Goal: Task Accomplishment & Management: Complete application form

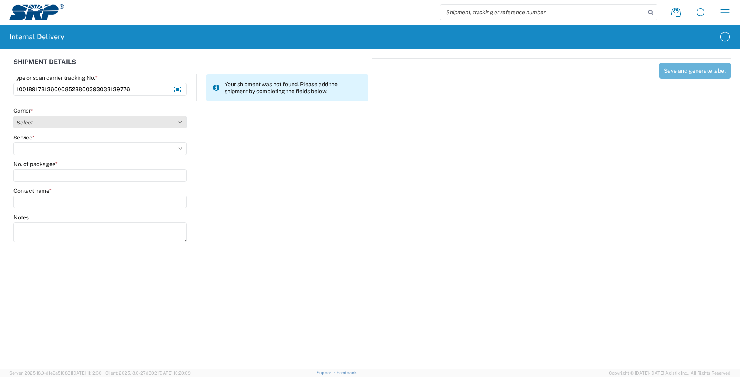
type input "1001891781360008528800393033139776"
click at [183, 121] on select "Select Amazon Logistics ATI Trucking BC Dimerco Logistics Empire Southwest FedE…" at bounding box center [99, 122] width 173 height 13
select select "5"
click at [13, 116] on select "Select Amazon Logistics ATI Trucking BC Dimerco Logistics Empire Southwest FedE…" at bounding box center [99, 122] width 173 height 13
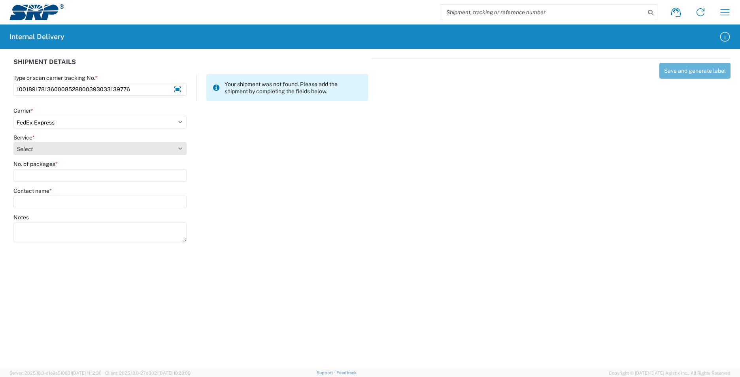
click at [185, 146] on select "Select 1Day Freight 2Day 2Day AM 2Day AM One Rate 2Day Freight 2Day One Rate 3 …" at bounding box center [99, 148] width 173 height 13
select select "8"
click at [13, 142] on select "Select 1Day Freight 2Day 2Day AM 2Day AM One Rate 2Day Freight 2Day One Rate 3 …" at bounding box center [99, 148] width 173 height 13
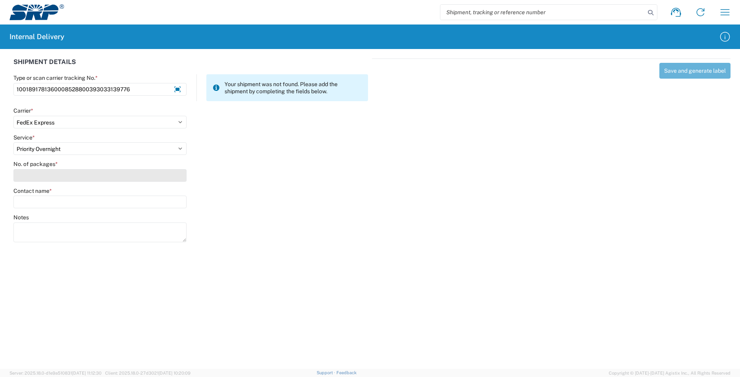
click at [61, 181] on input "No. of packages *" at bounding box center [99, 175] width 173 height 13
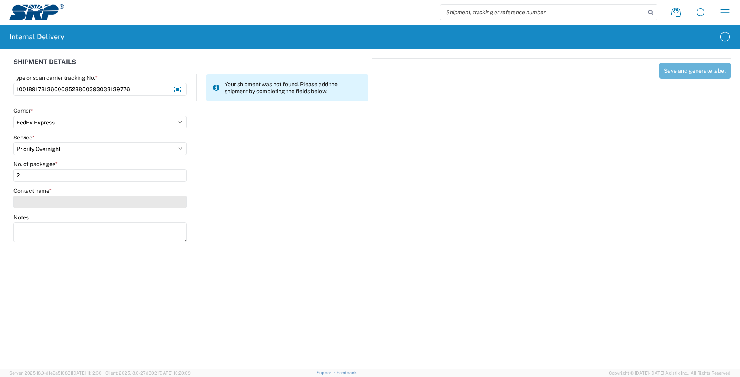
type input "2"
click at [69, 203] on input "Contact name *" at bounding box center [99, 202] width 173 height 13
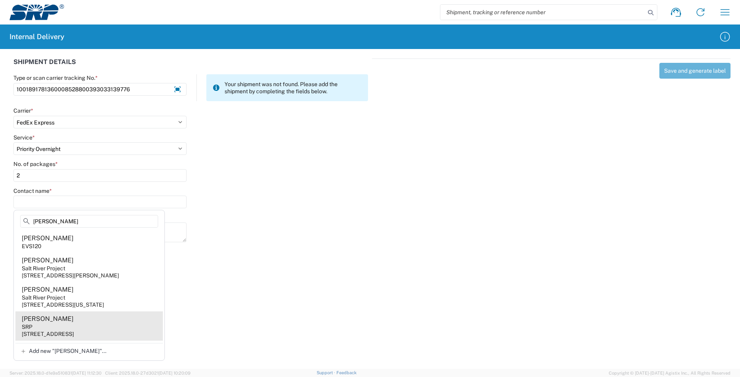
type input "[PERSON_NAME]"
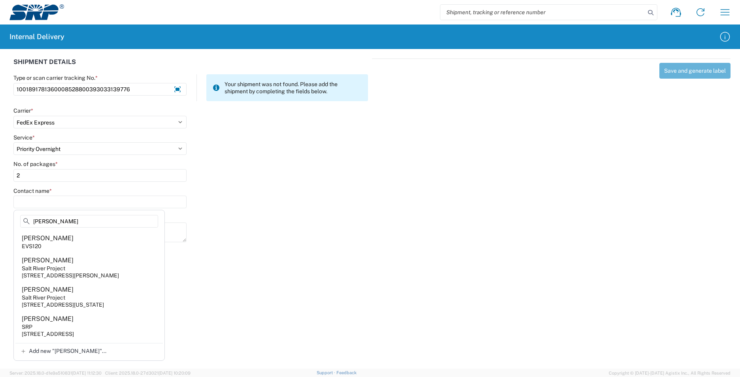
click at [85, 330] on agx-address-suggestion-item "[PERSON_NAME] SRP [STREET_ADDRESS]" at bounding box center [88, 325] width 147 height 29
type input "[PERSON_NAME]"
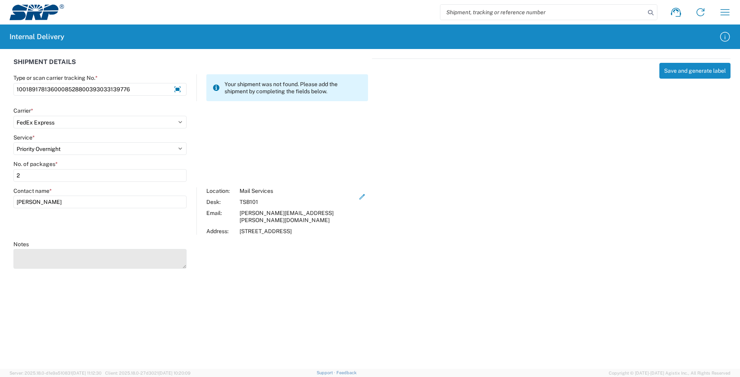
click at [79, 254] on textarea "Notes" at bounding box center [99, 259] width 173 height 20
type textarea "1001891781360008528800393039861764"
click at [704, 73] on button "Save and generate label" at bounding box center [694, 71] width 71 height 16
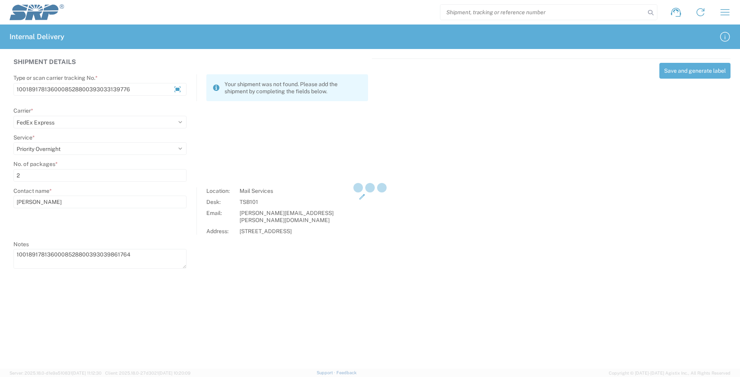
select select
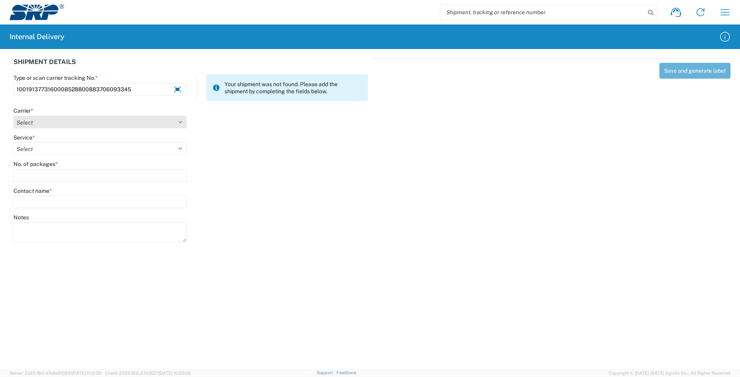
type input "1001913773160008528800883706093345"
click at [180, 122] on select "Select Amazon Logistics ATI Trucking BC Dimerco Logistics Empire Southwest FedE…" at bounding box center [99, 122] width 173 height 13
select select "5"
click at [13, 116] on select "Select Amazon Logistics ATI Trucking BC Dimerco Logistics Empire Southwest FedE…" at bounding box center [99, 122] width 173 height 13
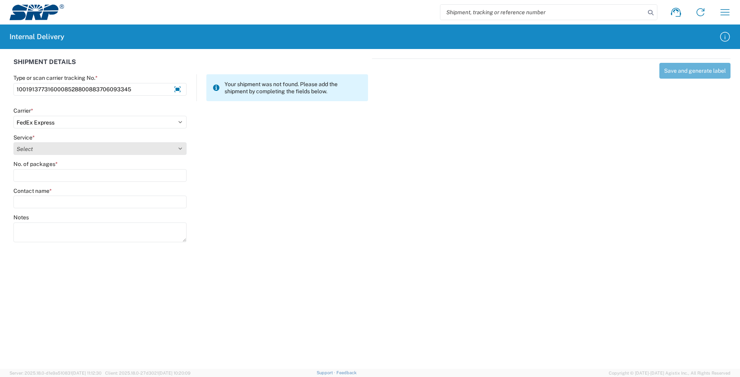
click at [177, 149] on select "Select 1Day Freight 2Day 2Day AM 2Day AM One Rate 2Day Freight 2Day One Rate 3 …" at bounding box center [99, 148] width 173 height 13
select select "10"
click at [13, 142] on select "Select 1Day Freight 2Day 2Day AM 2Day AM One Rate 2Day Freight 2Day One Rate 3 …" at bounding box center [99, 148] width 173 height 13
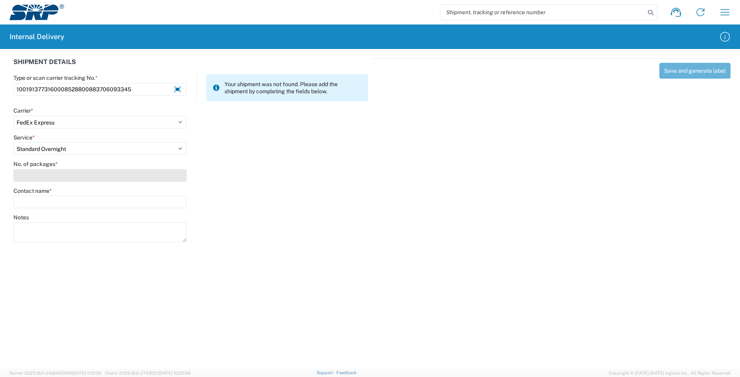
click at [64, 174] on input "No. of packages *" at bounding box center [99, 175] width 173 height 13
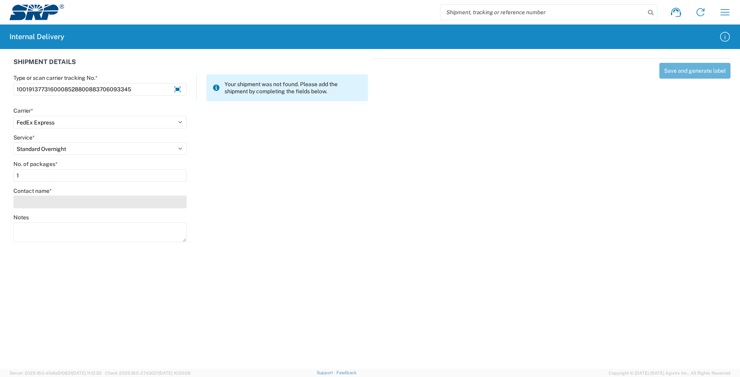
type input "1"
click at [62, 202] on input "Contact name *" at bounding box center [99, 202] width 173 height 13
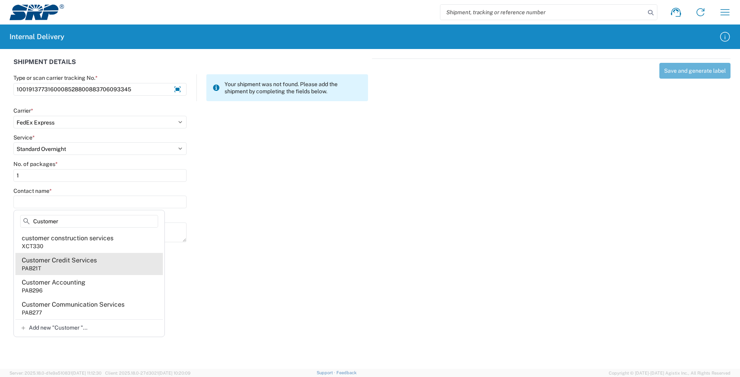
type input "Customer"
click at [86, 265] on agx-address-suggestion-item "Customer Credit Services PAB21T" at bounding box center [88, 264] width 147 height 22
type input "Customer Credit Services"
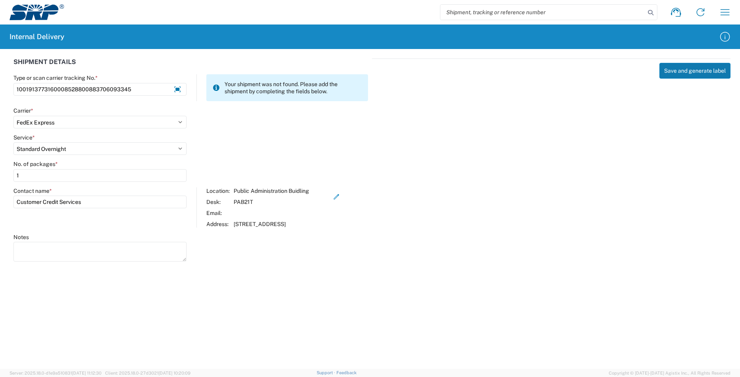
click at [668, 71] on button "Save and generate label" at bounding box center [694, 71] width 71 height 16
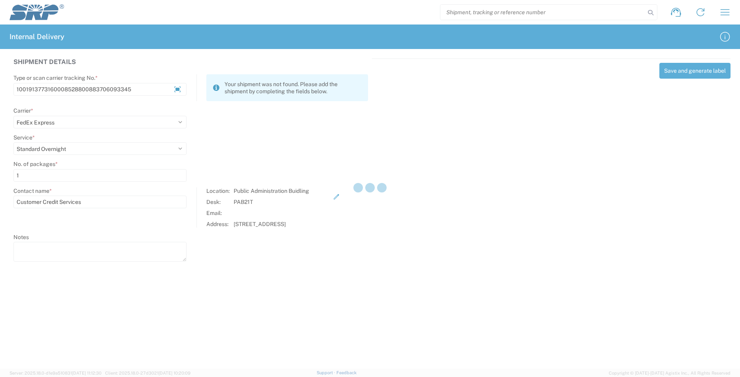
select select
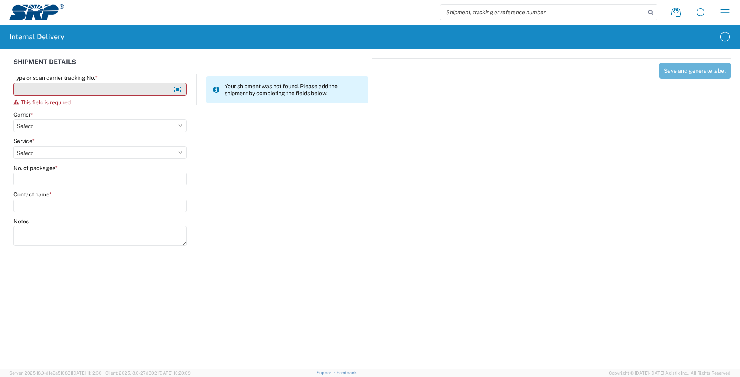
click at [145, 87] on input "Type or scan carrier tracking No. *" at bounding box center [99, 89] width 173 height 13
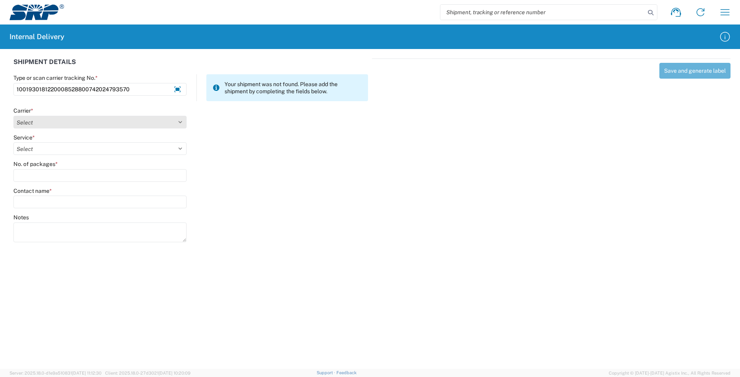
type input "1001930181220008528800742024793570"
click at [183, 122] on select "Select Amazon Logistics ATI Trucking BC Dimerco Logistics Empire Southwest FedE…" at bounding box center [99, 122] width 173 height 13
select select "5"
click at [13, 116] on select "Select Amazon Logistics ATI Trucking BC Dimerco Logistics Empire Southwest FedE…" at bounding box center [99, 122] width 173 height 13
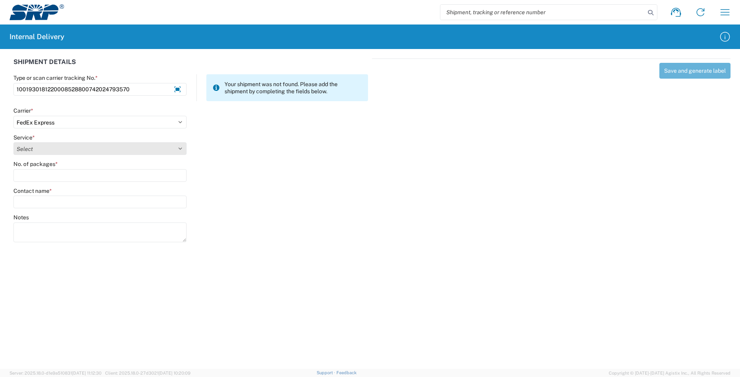
click at [181, 145] on select "Select 1Day Freight 2Day 2Day AM 2Day AM One Rate 2Day Freight 2Day One Rate 3 …" at bounding box center [99, 148] width 173 height 13
select select "12424"
click at [13, 142] on select "Select 1Day Freight 2Day 2Day AM 2Day AM One Rate 2Day Freight 2Day One Rate 3 …" at bounding box center [99, 148] width 173 height 13
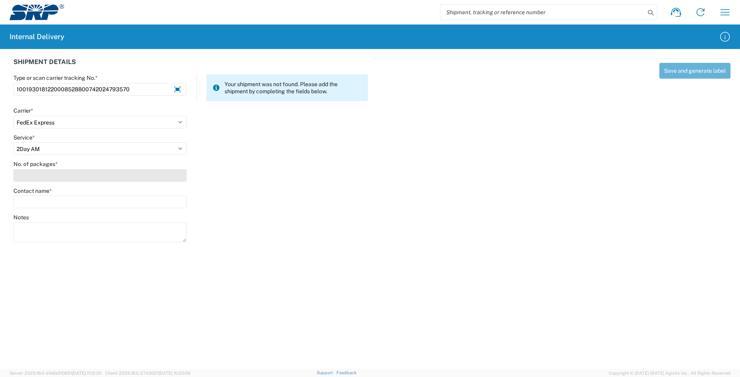
click at [50, 175] on input "No. of packages *" at bounding box center [99, 175] width 173 height 13
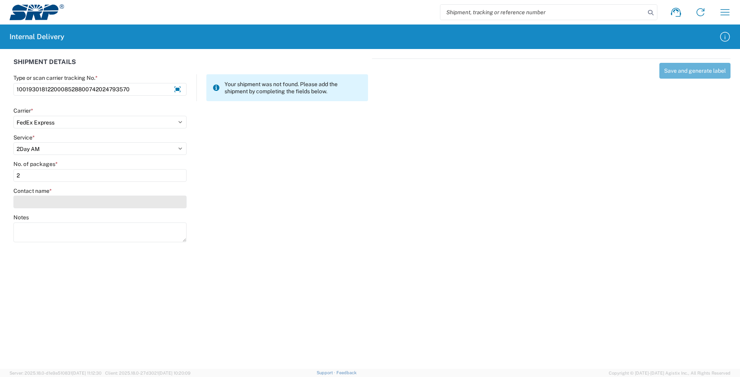
type input "2"
click at [51, 203] on input "Contact name *" at bounding box center [99, 202] width 173 height 13
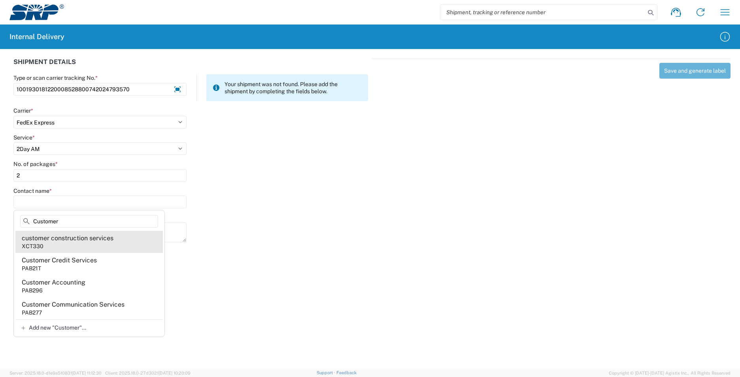
type input "Customer"
click at [68, 237] on div "customer construction services" at bounding box center [68, 238] width 92 height 9
type input "customer construction services"
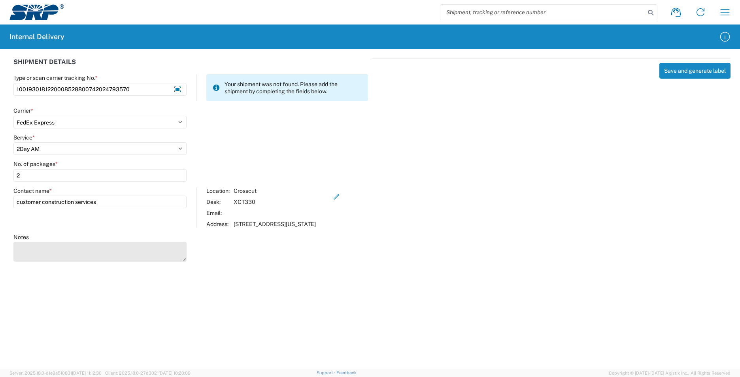
click at [133, 262] on textarea "Notes" at bounding box center [99, 252] width 173 height 20
type textarea "1001899981360008528800417326031747"
click at [685, 68] on button "Save and generate label" at bounding box center [694, 71] width 71 height 16
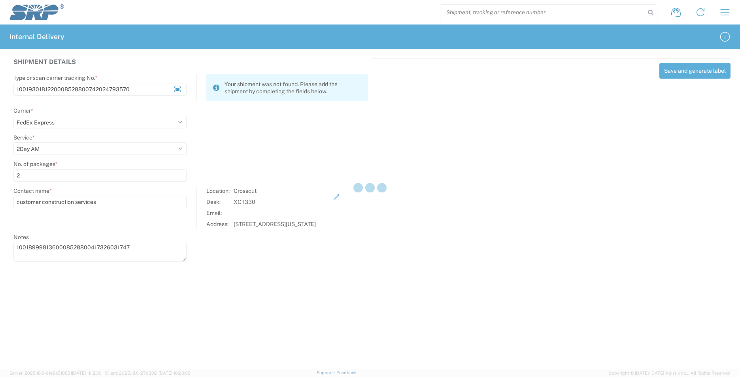
select select
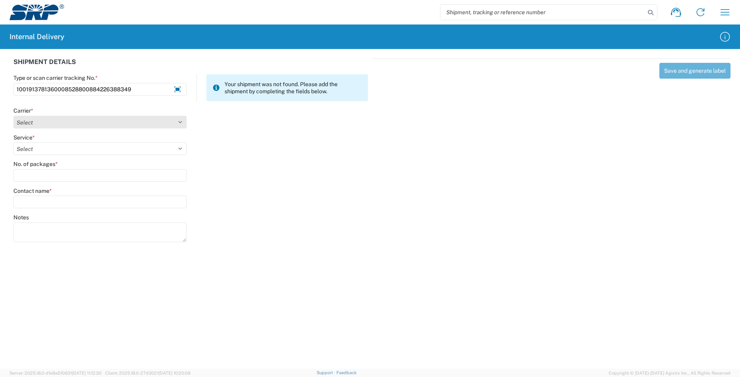
type input "1001913781360008528800884226388349"
click at [181, 121] on select "Select Amazon Logistics ATI Trucking BC Dimerco Logistics Empire Southwest FedE…" at bounding box center [99, 122] width 173 height 13
select select "5"
click at [13, 116] on select "Select Amazon Logistics ATI Trucking BC Dimerco Logistics Empire Southwest FedE…" at bounding box center [99, 122] width 173 height 13
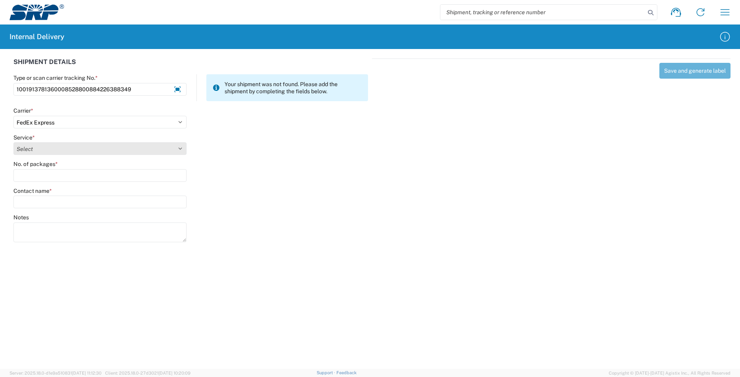
click at [180, 145] on select "Select 1Day Freight 2Day 2Day AM 2Day AM One Rate 2Day Freight 2Day One Rate 3 …" at bounding box center [99, 148] width 173 height 13
select select "10"
click at [13, 142] on select "Select 1Day Freight 2Day 2Day AM 2Day AM One Rate 2Day Freight 2Day One Rate 3 …" at bounding box center [99, 148] width 173 height 13
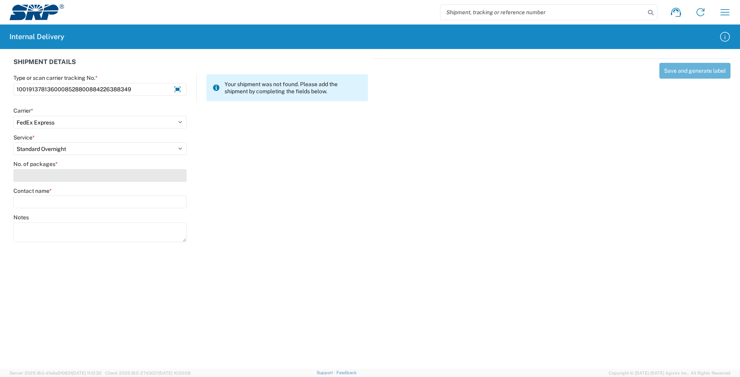
click at [66, 177] on input "No. of packages *" at bounding box center [99, 175] width 173 height 13
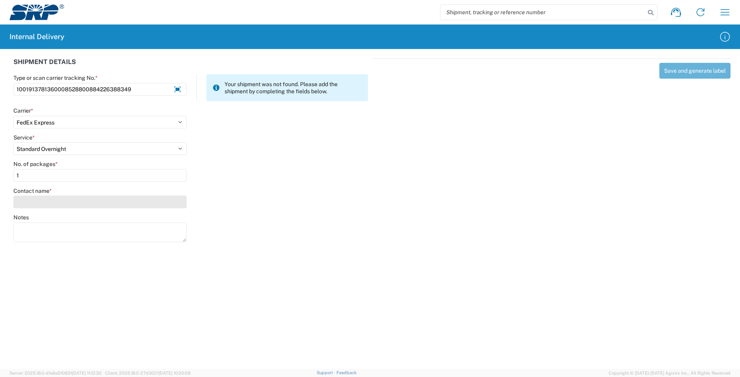
type input "1"
click at [65, 202] on input "Contact name *" at bounding box center [99, 202] width 173 height 13
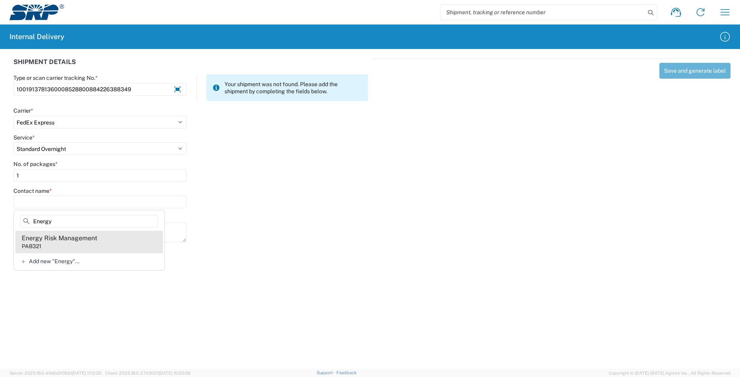
type input "Energy"
drag, startPoint x: 86, startPoint y: 239, endPoint x: 98, endPoint y: 238, distance: 11.9
click at [87, 238] on div "Energy Risk Management" at bounding box center [59, 238] width 75 height 9
type input "Energy Risk Management"
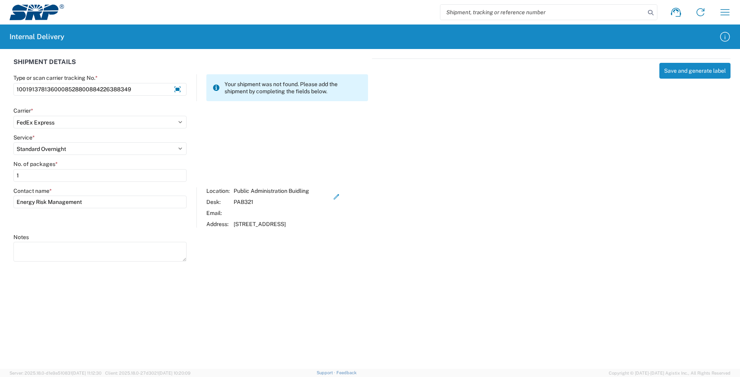
click at [690, 60] on div "Save and generate label" at bounding box center [551, 158] width 358 height 201
click at [688, 66] on button "Save and generate label" at bounding box center [694, 71] width 71 height 16
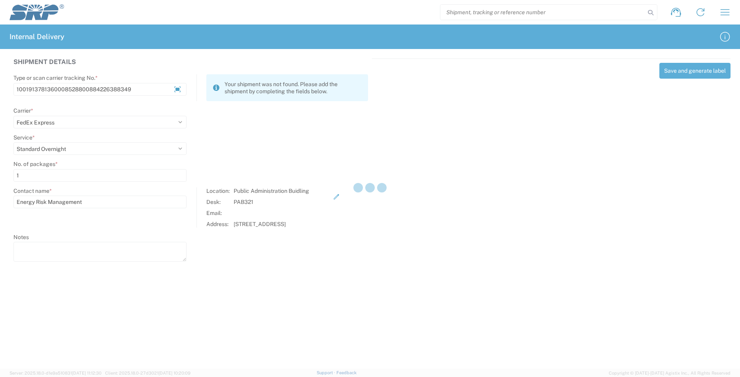
select select
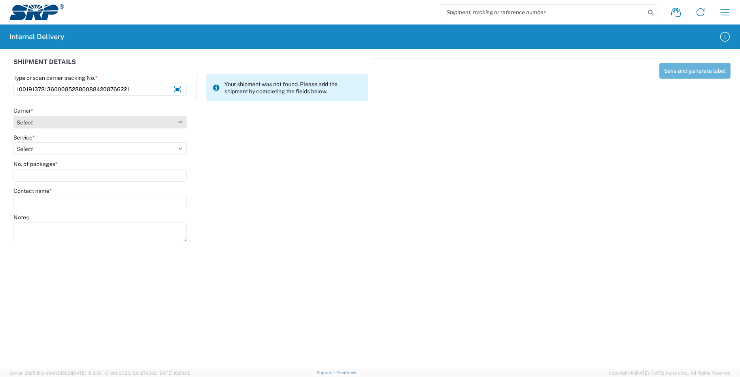
type input "1001913781360008528800884208766221"
click at [180, 119] on select "Select Amazon Logistics ATI Trucking BC Dimerco Logistics Empire Southwest FedE…" at bounding box center [99, 122] width 173 height 13
select select "5"
click at [13, 116] on select "Select Amazon Logistics ATI Trucking BC Dimerco Logistics Empire Southwest FedE…" at bounding box center [99, 122] width 173 height 13
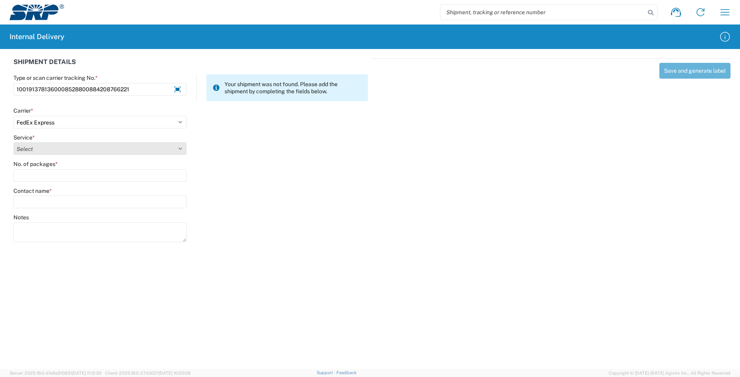
click at [179, 149] on select "Select 1Day Freight 2Day 2Day AM 2Day AM One Rate 2Day Freight 2Day One Rate 3 …" at bounding box center [99, 148] width 173 height 13
select select "10"
click at [13, 142] on select "Select 1Day Freight 2Day 2Day AM 2Day AM One Rate 2Day Freight 2Day One Rate 3 …" at bounding box center [99, 148] width 173 height 13
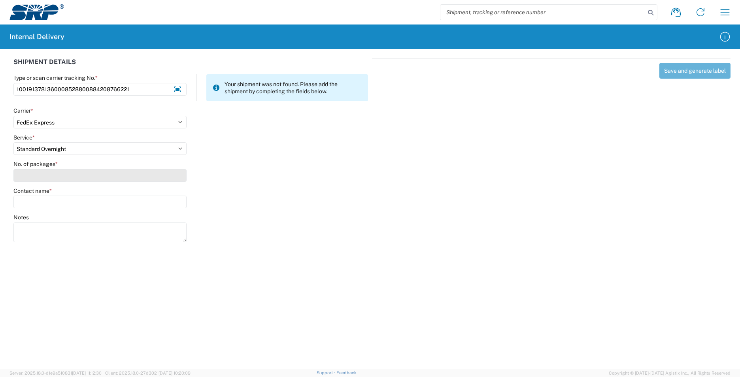
click at [96, 174] on input "No. of packages *" at bounding box center [99, 175] width 173 height 13
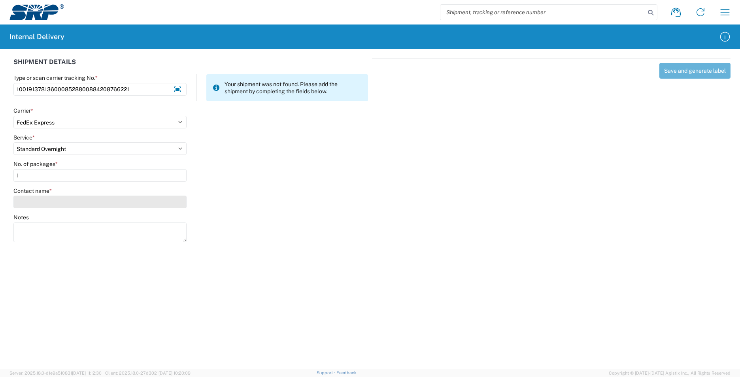
type input "1"
click at [83, 202] on input "Contact name *" at bounding box center [99, 202] width 173 height 13
type input "A"
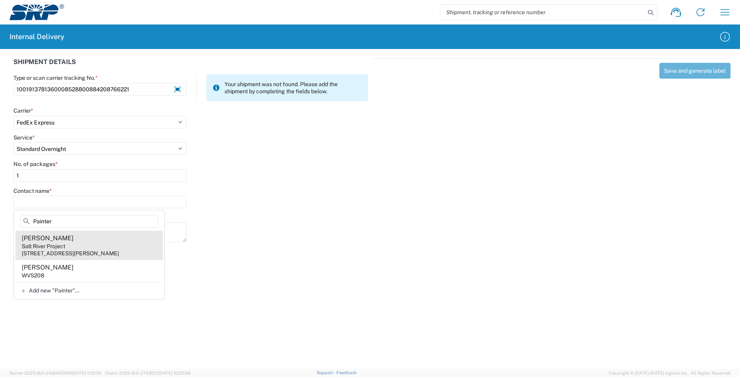
type input "Painter"
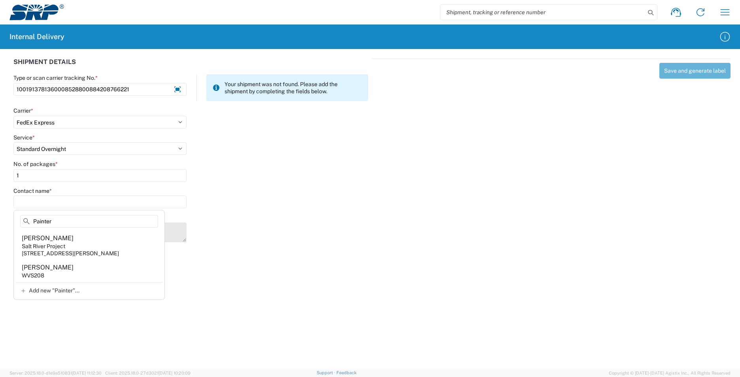
drag, startPoint x: 82, startPoint y: 254, endPoint x: 173, endPoint y: 255, distance: 90.9
click at [84, 254] on div "[STREET_ADDRESS][PERSON_NAME]" at bounding box center [70, 253] width 97 height 7
type input "[PERSON_NAME]"
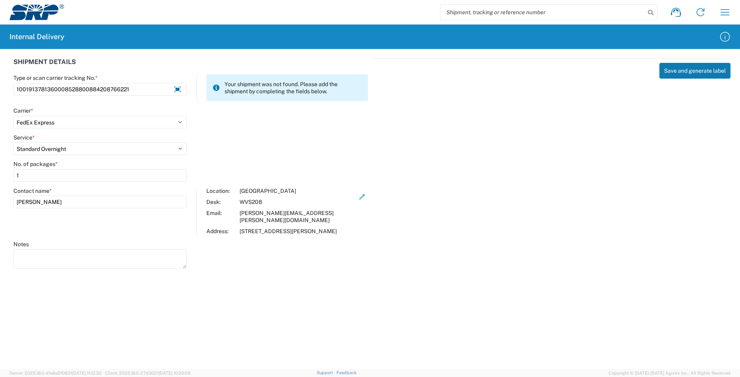
click at [671, 70] on button "Save and generate label" at bounding box center [694, 71] width 71 height 16
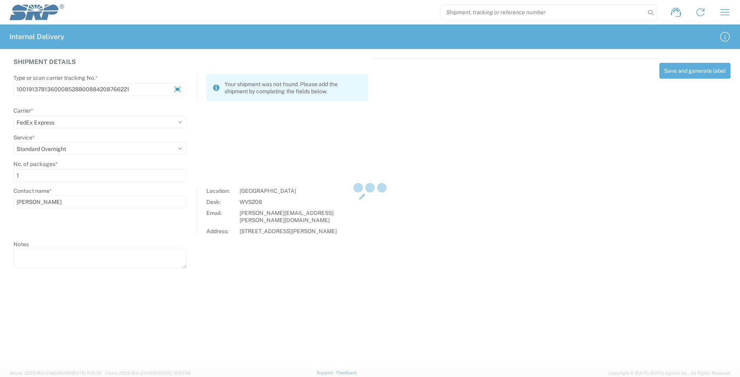
select select
